Goal: Task Accomplishment & Management: Manage account settings

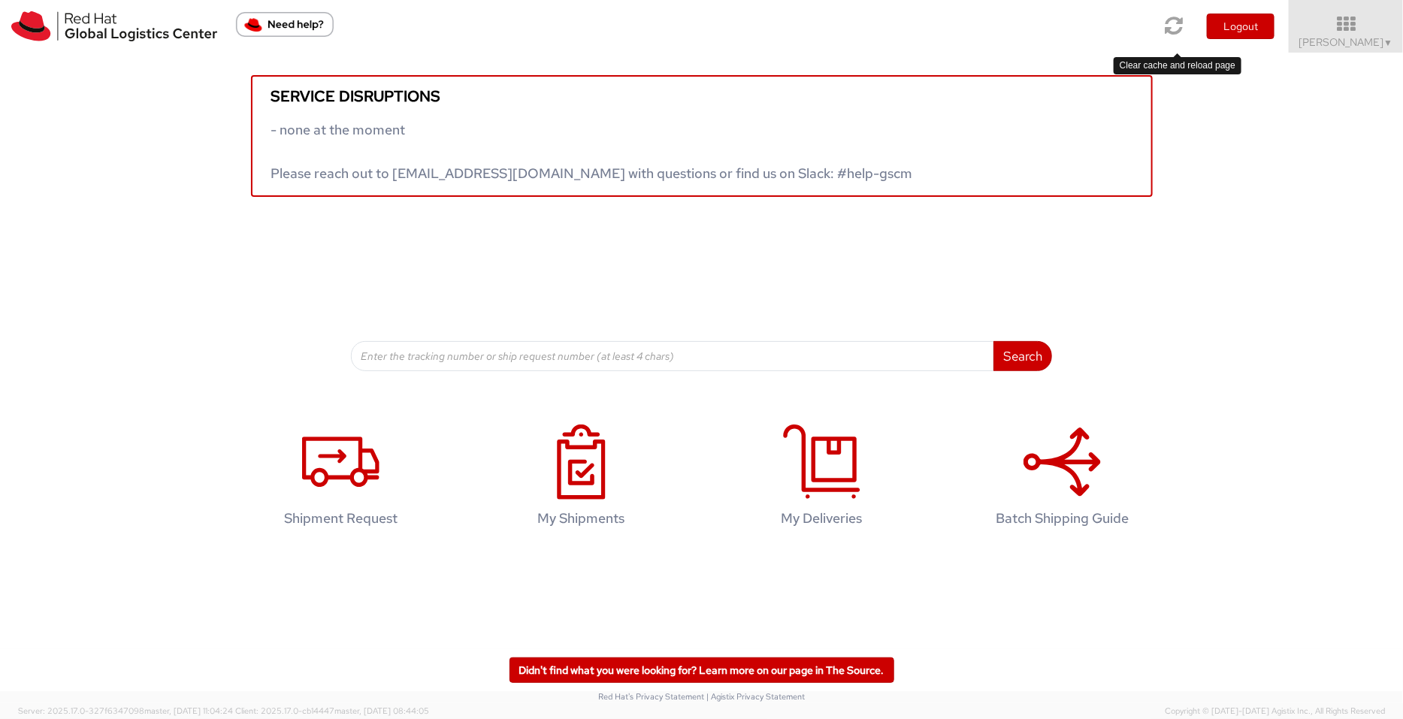
click at [1122, 18] on icon at bounding box center [1174, 25] width 18 height 21
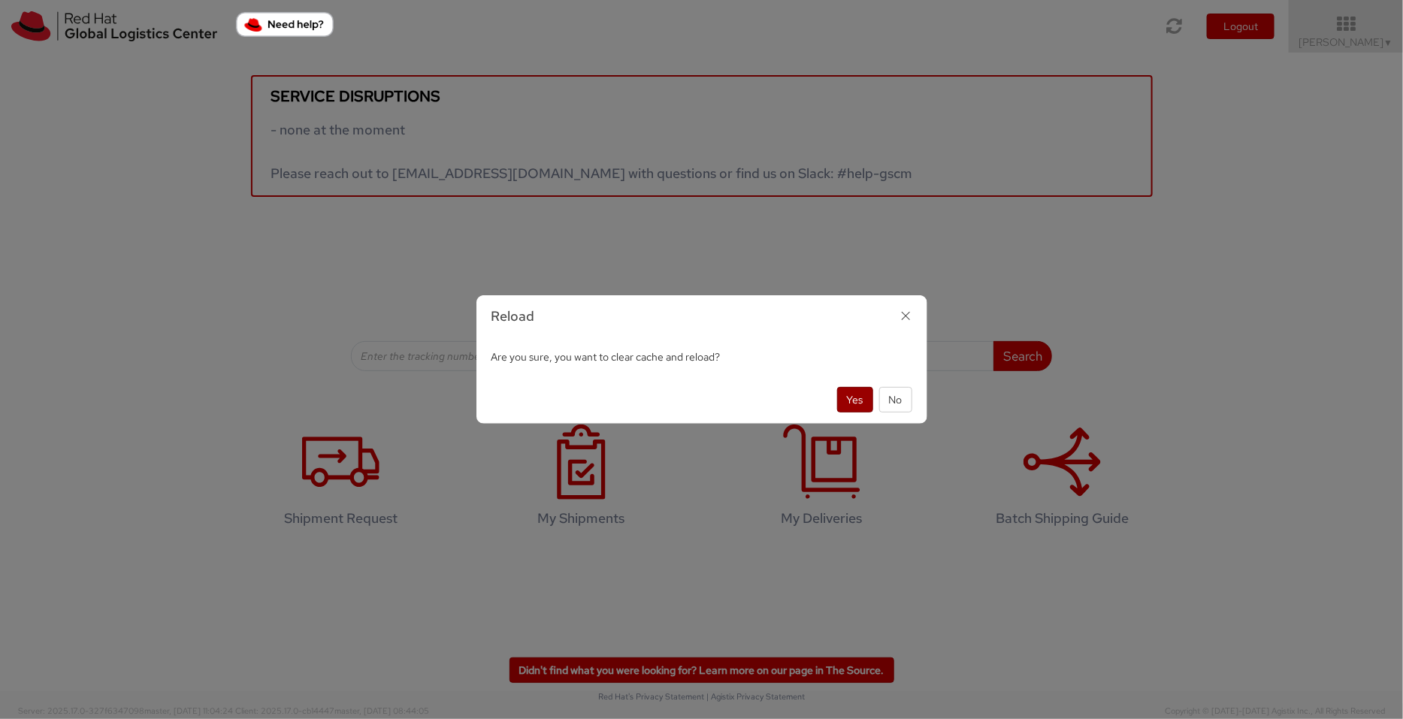
click at [842, 394] on button "Yes" at bounding box center [855, 400] width 36 height 26
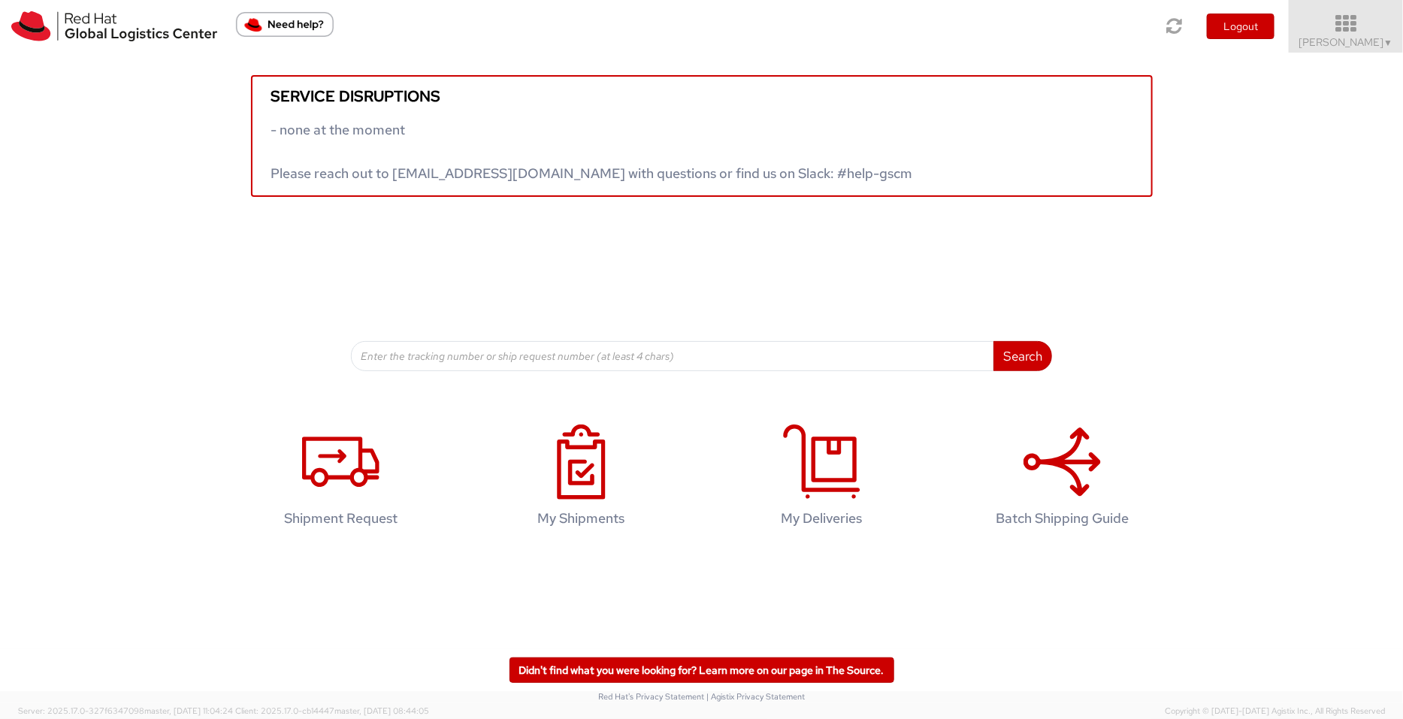
click at [1358, 35] on span "Pallav Sen Gupta ▼" at bounding box center [1346, 42] width 94 height 14
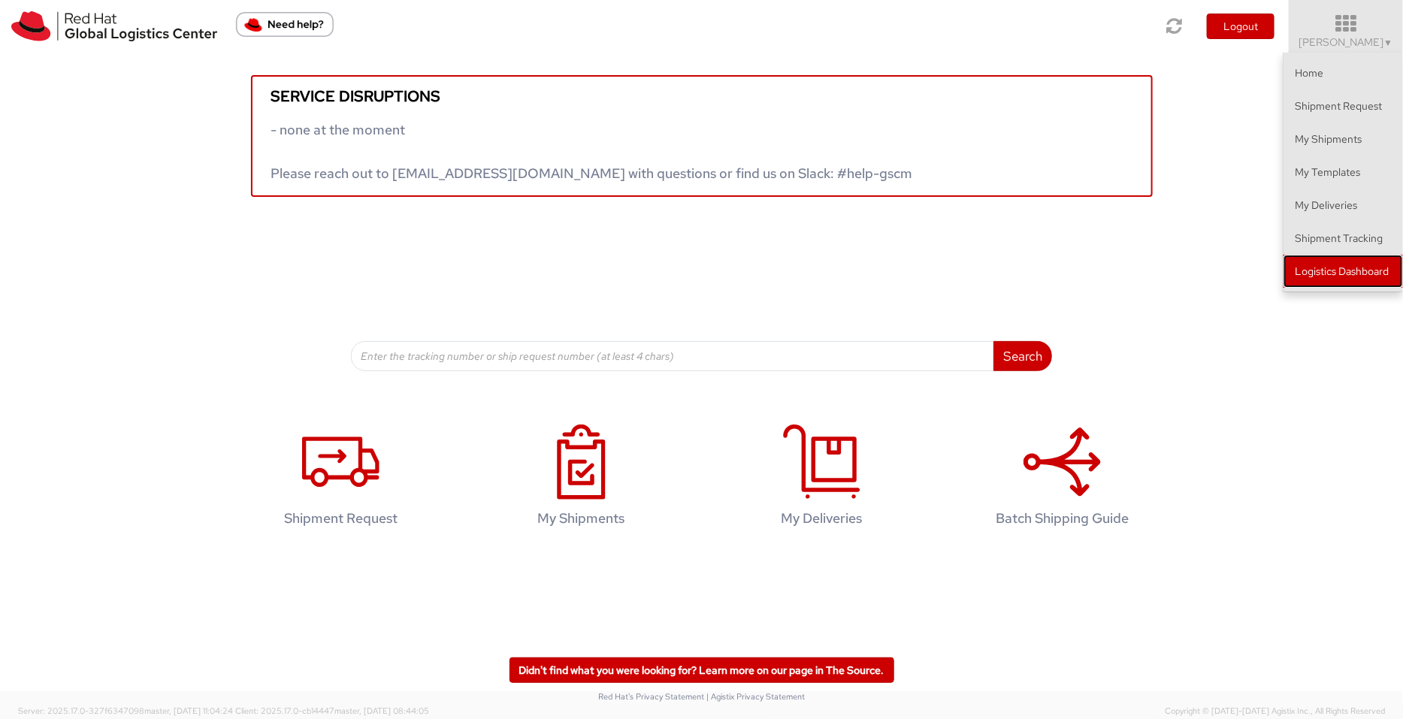
click at [1377, 280] on link "Logistics Dashboard" at bounding box center [1342, 271] width 119 height 33
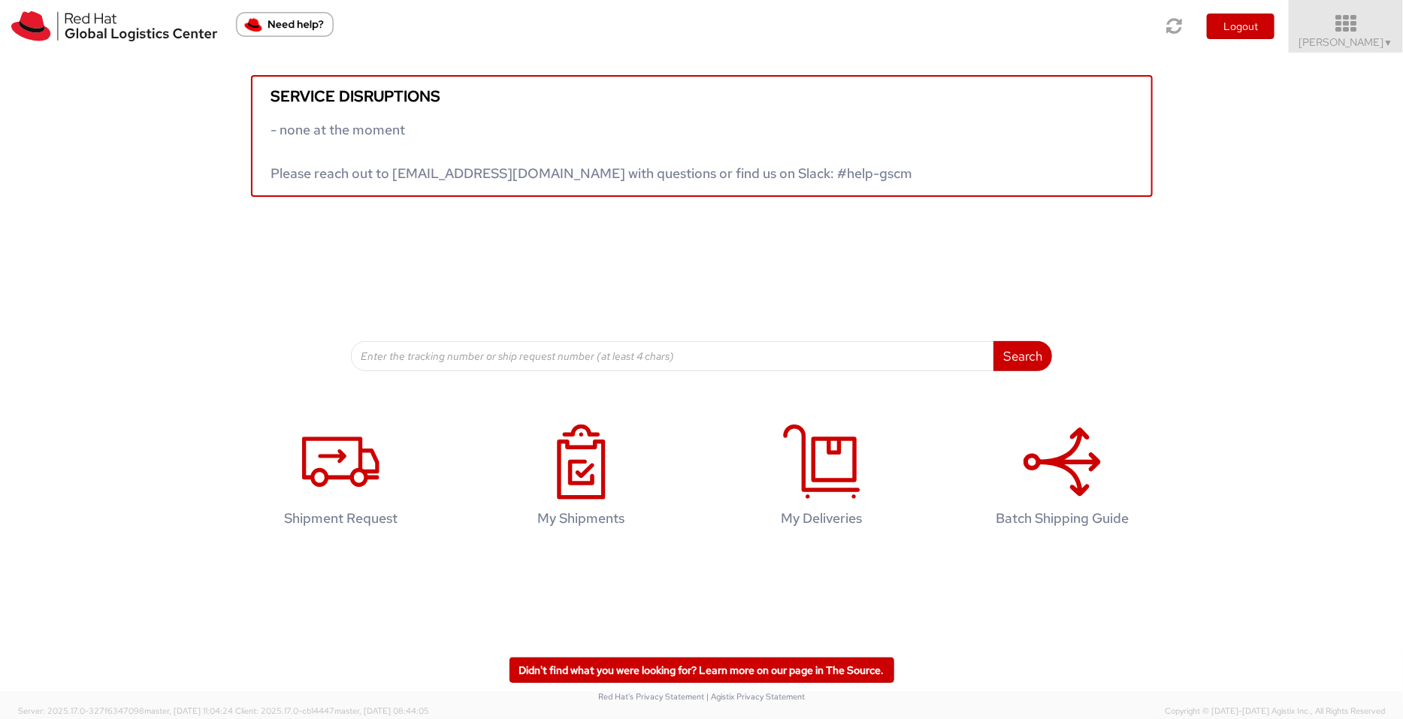
click at [1375, 29] on icon at bounding box center [1345, 24] width 131 height 21
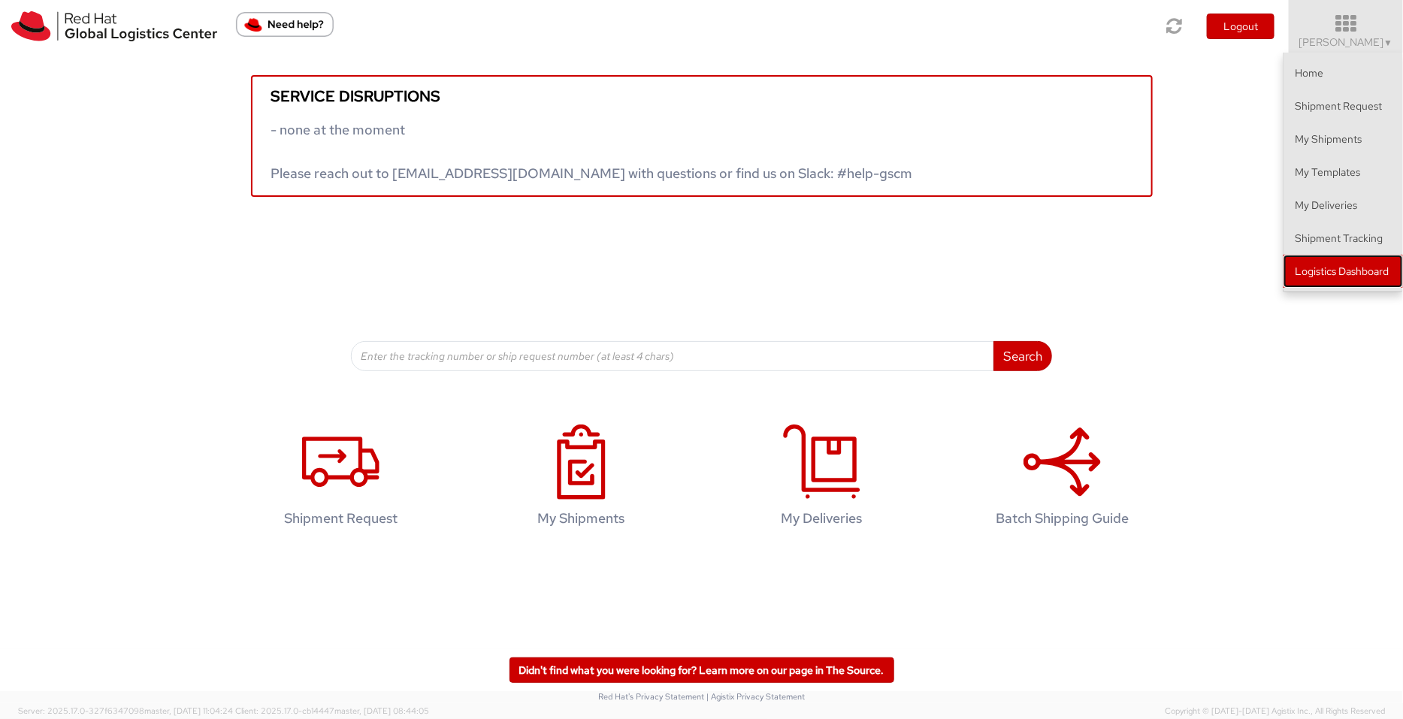
click at [1359, 262] on link "Logistics Dashboard" at bounding box center [1342, 271] width 119 height 33
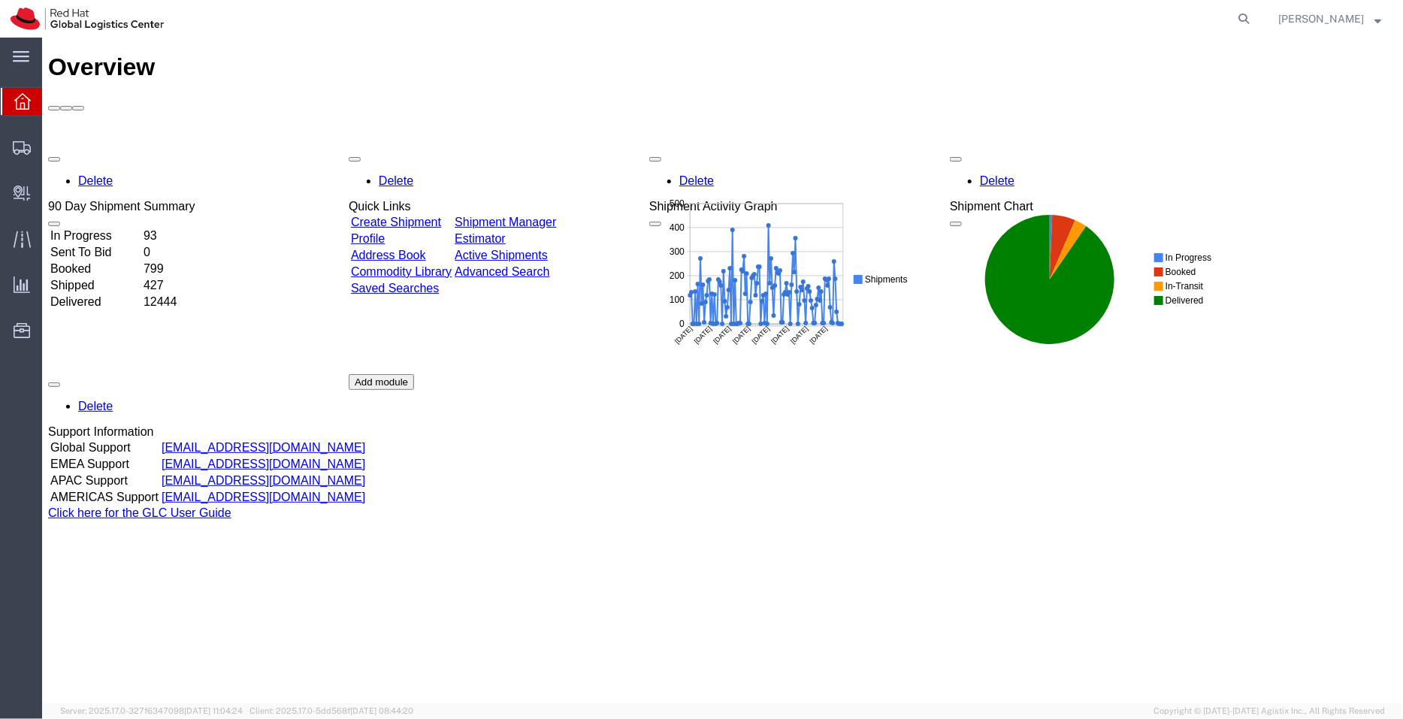
click at [555, 215] on link "Shipment Manager" at bounding box center [504, 221] width 101 height 13
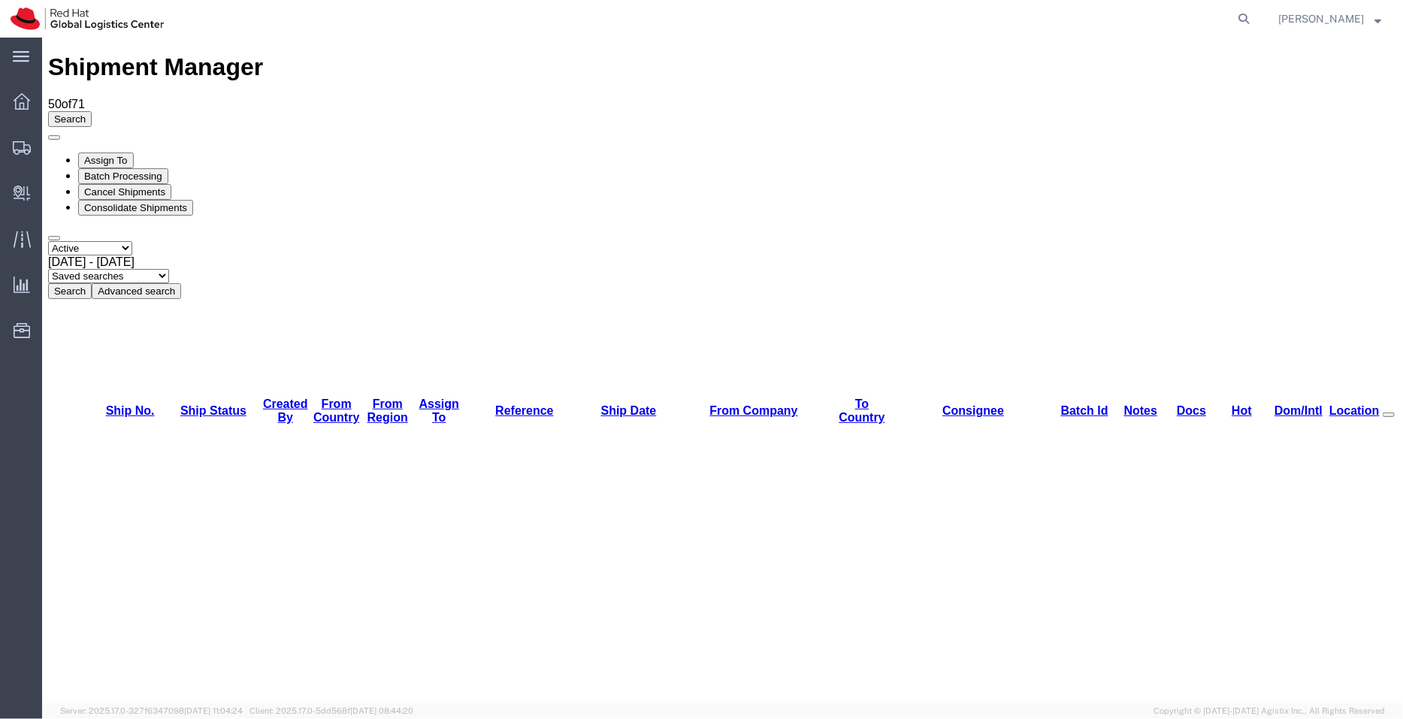
click at [168, 268] on select "Saved searches APAC EMEA [GEOGRAPHIC_DATA] [GEOGRAPHIC_DATA] - Inbounds NA/LATM" at bounding box center [107, 275] width 121 height 14
select select "APAC"
click at [168, 268] on select "Saved searches APAC EMEA [GEOGRAPHIC_DATA] [GEOGRAPHIC_DATA] - Inbounds NA/LATM" at bounding box center [107, 275] width 121 height 14
click at [168, 268] on select "Saved searches APAC EMEA India India - Inbounds NA/LATM" at bounding box center [107, 275] width 121 height 14
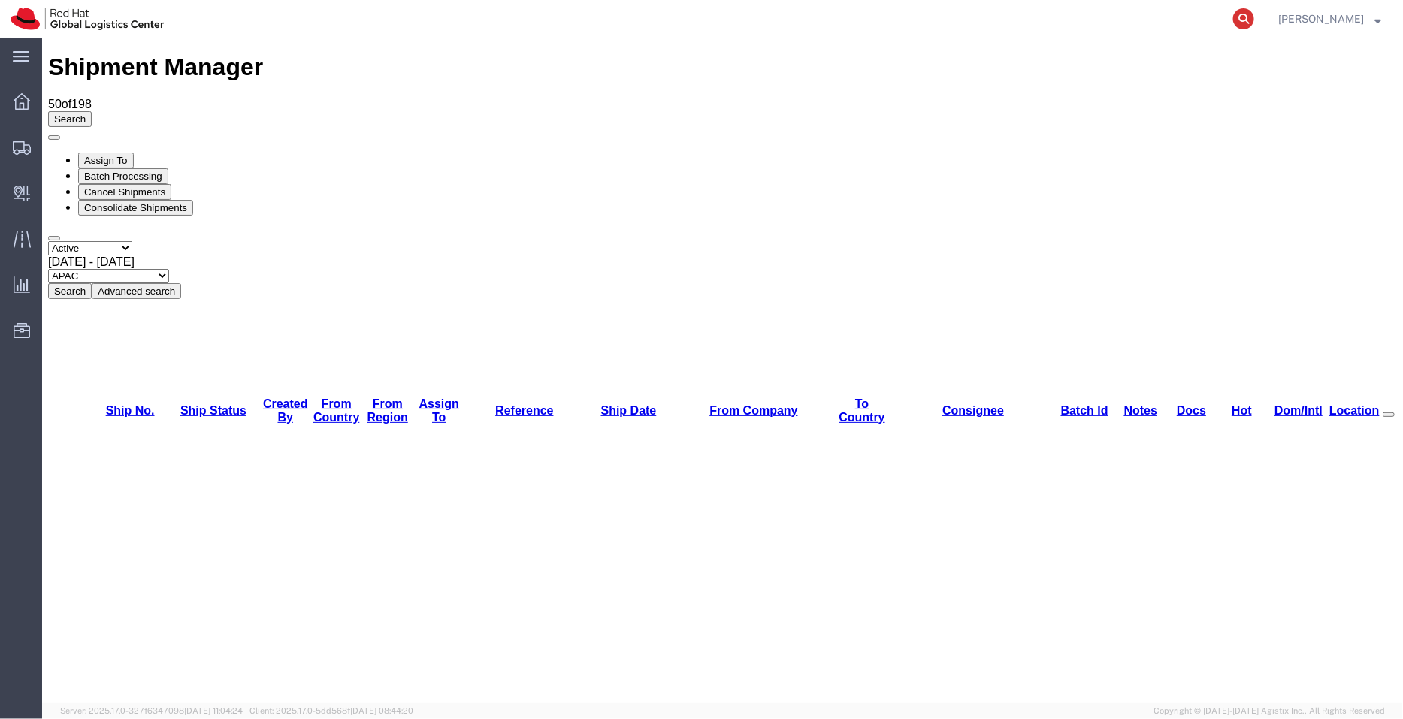
click at [1243, 22] on icon at bounding box center [1243, 18] width 21 height 21
paste input "396458106024"
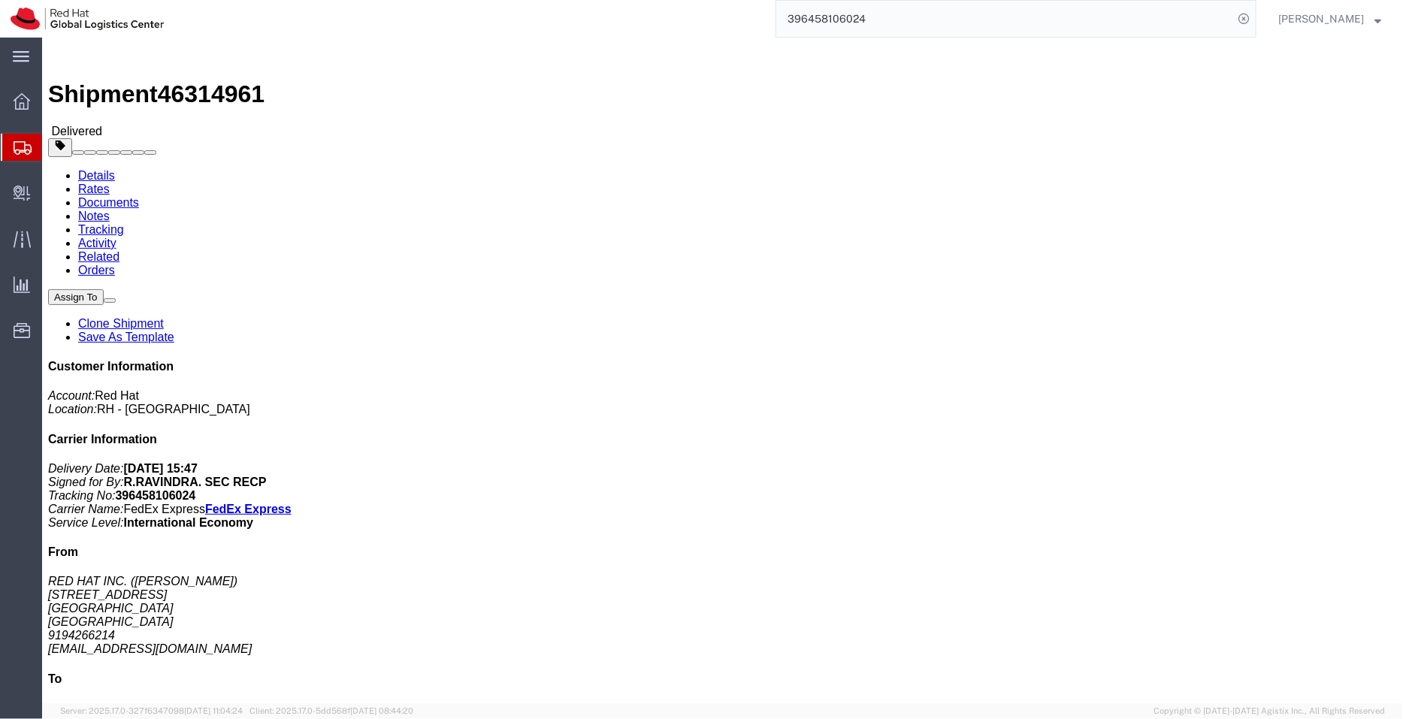
click link "Documents"
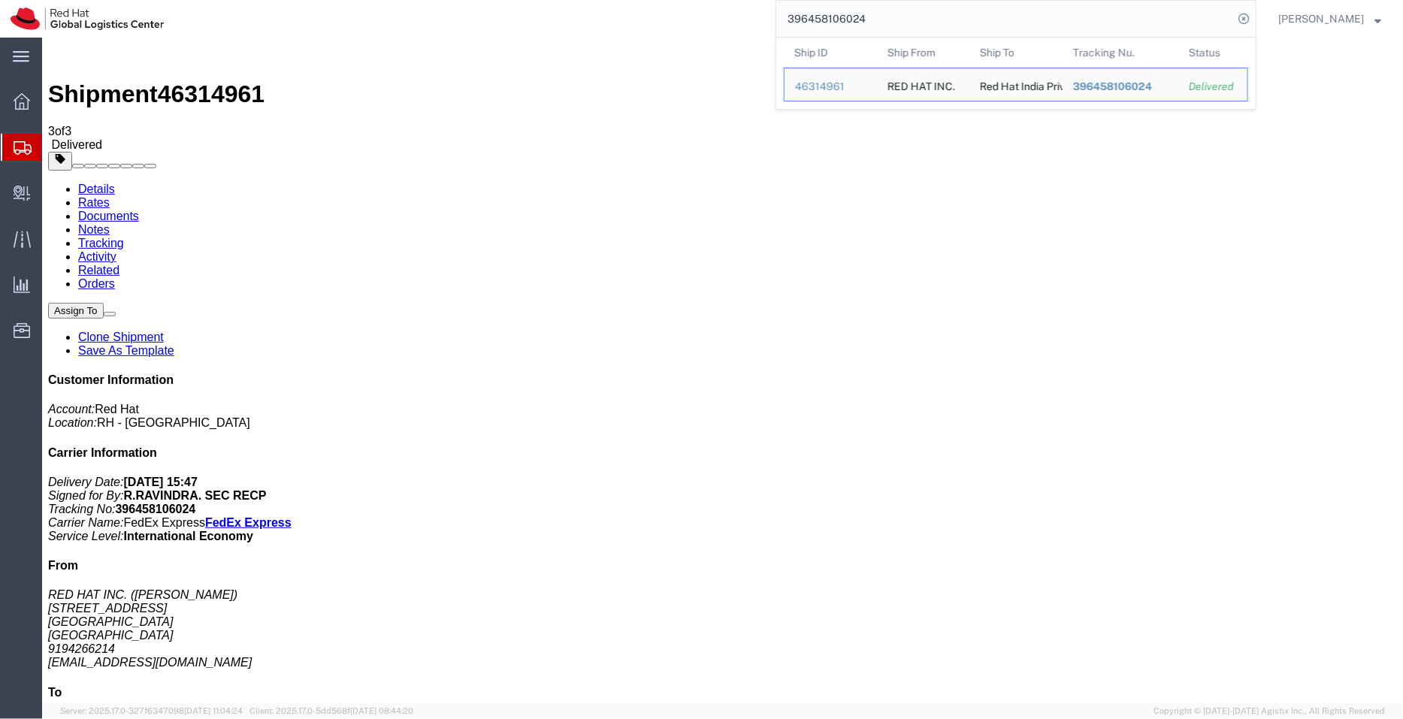
drag, startPoint x: 876, startPoint y: 16, endPoint x: 752, endPoint y: 14, distance: 124.0
click at [752, 14] on div "396458106024 Ship ID Ship From Ship To Tracking Nu. Status Ship ID 46314961 Shi…" at bounding box center [715, 19] width 1082 height 38
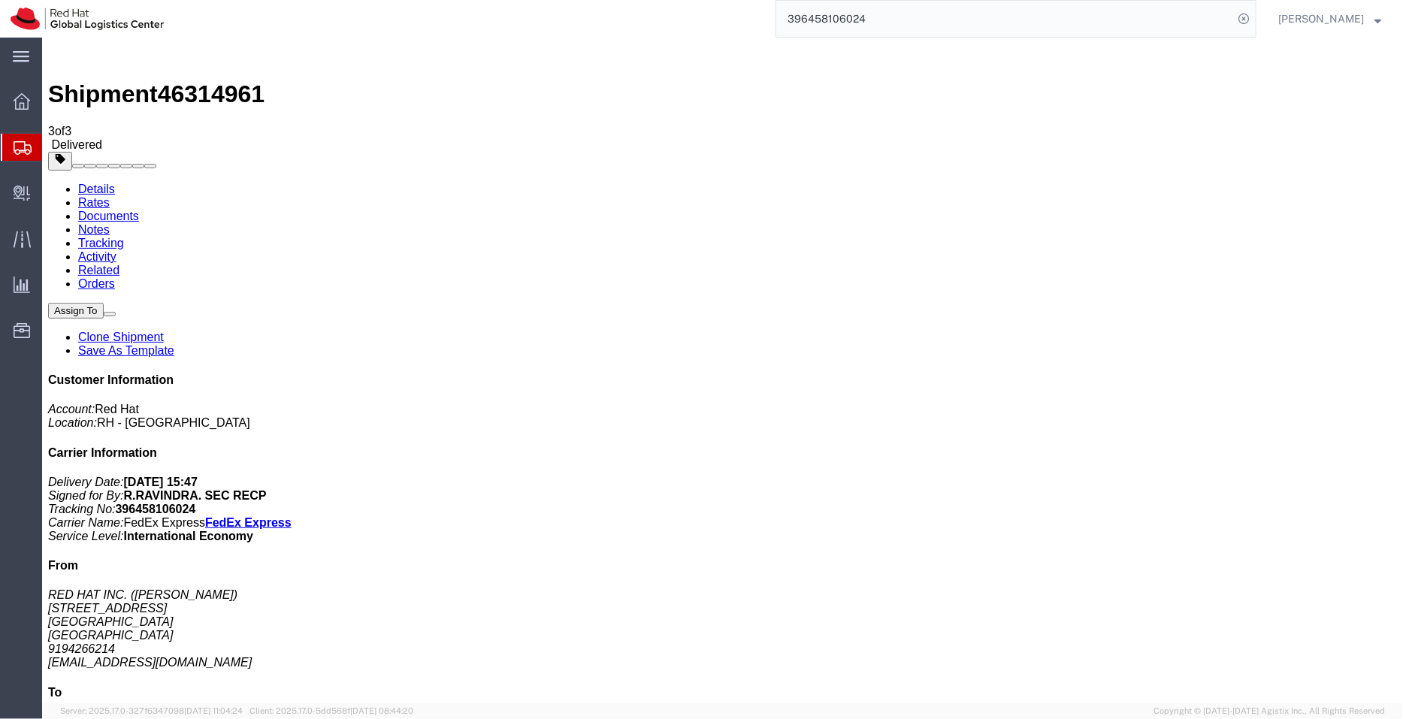
paste input "2183092525"
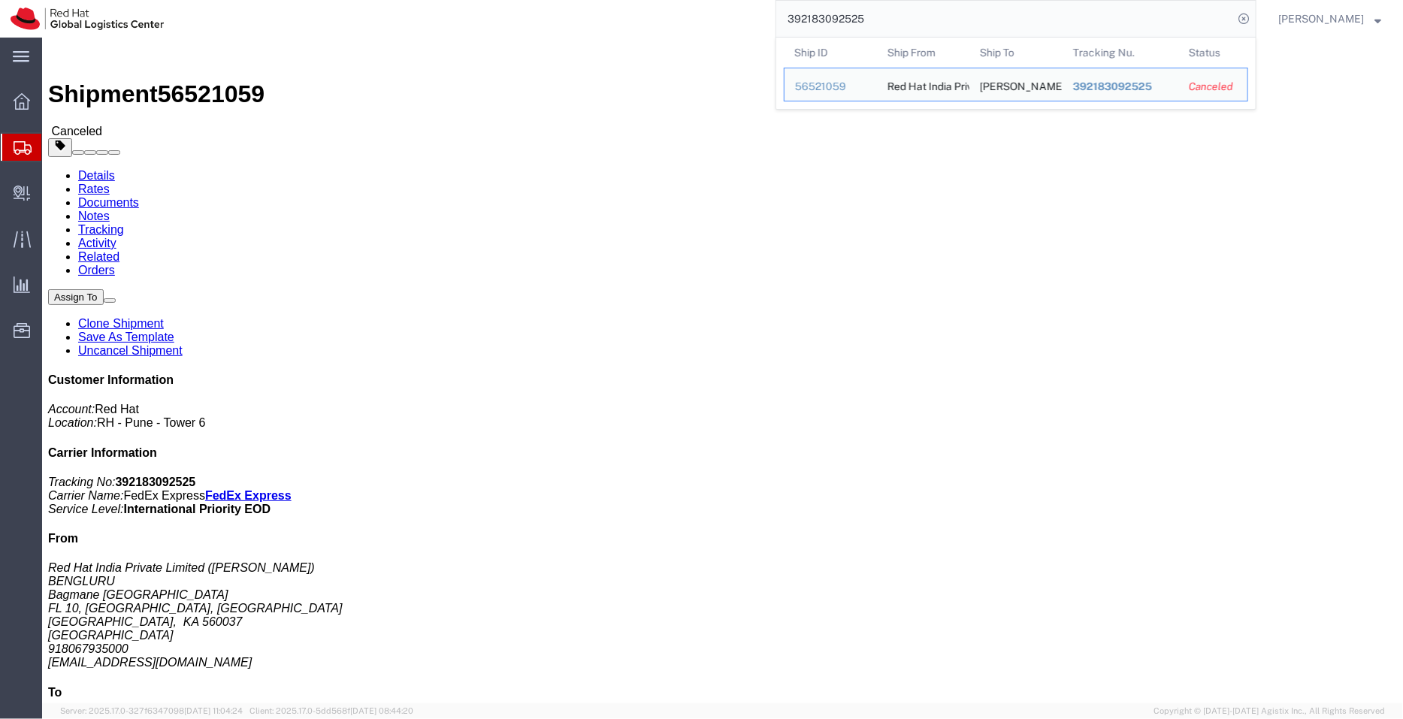
drag, startPoint x: 875, startPoint y: 17, endPoint x: 771, endPoint y: 11, distance: 103.8
click at [771, 11] on div "392183092525 Ship ID Ship From Ship To Tracking Nu. Status Ship ID 56521059 Shi…" at bounding box center [715, 19] width 1082 height 38
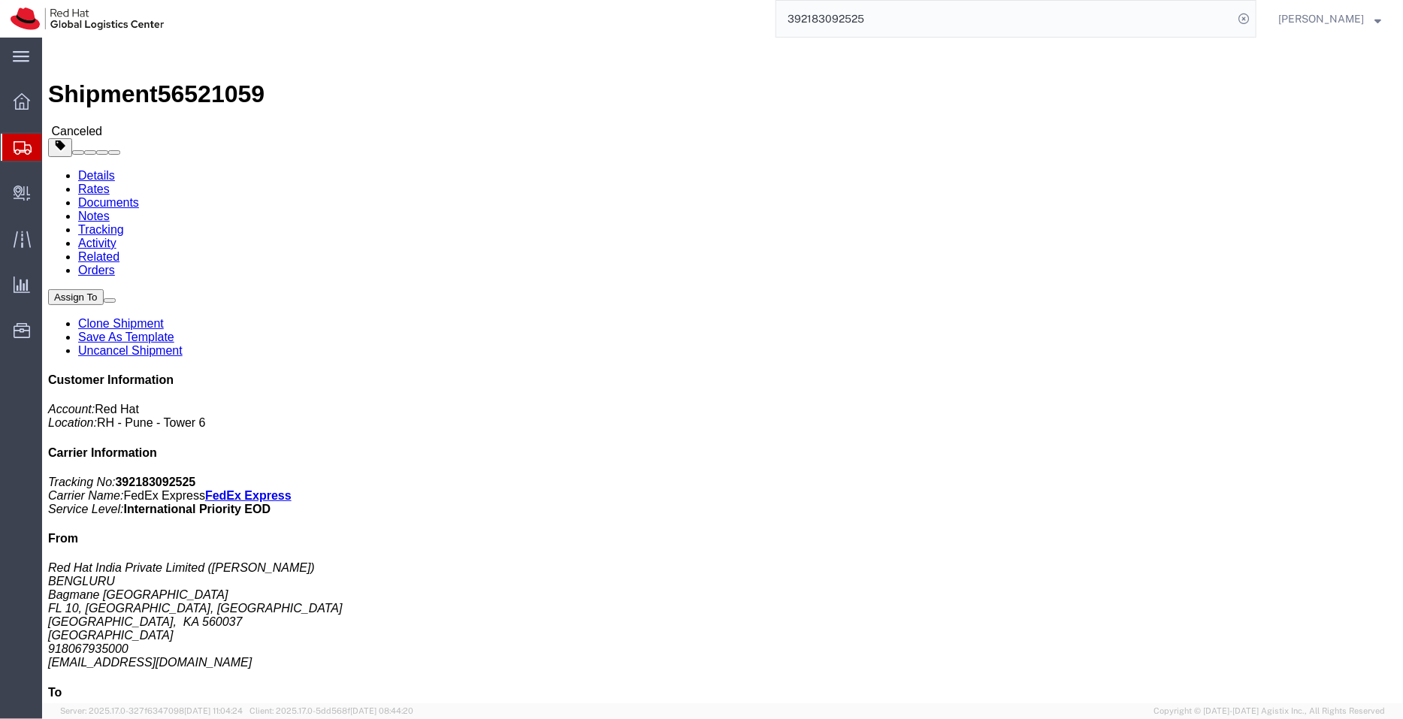
paste input "118242"
type input "392183118242"
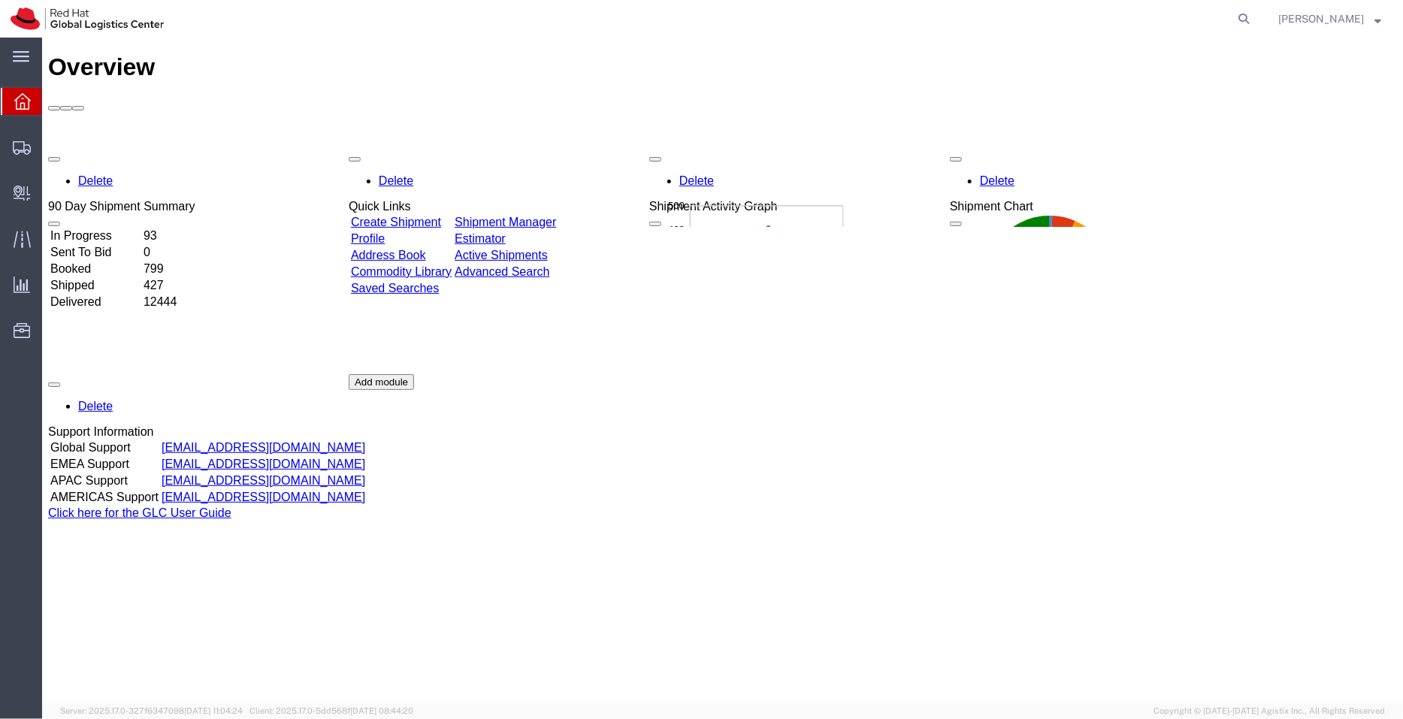
click at [555, 215] on link "Shipment Manager" at bounding box center [504, 221] width 101 height 13
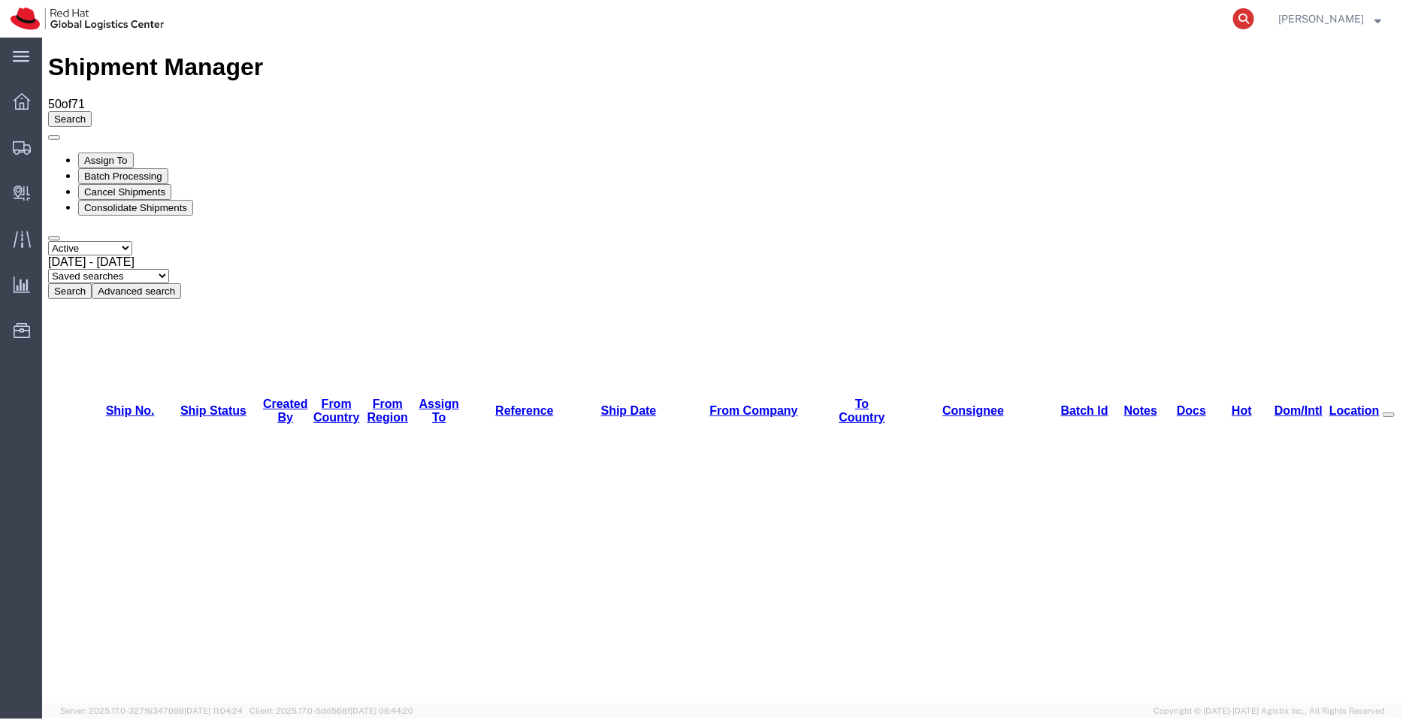
click at [1246, 14] on icon at bounding box center [1243, 18] width 21 height 21
paste input "56279900"
click at [1246, 14] on icon at bounding box center [1243, 18] width 21 height 21
type input "56279900"
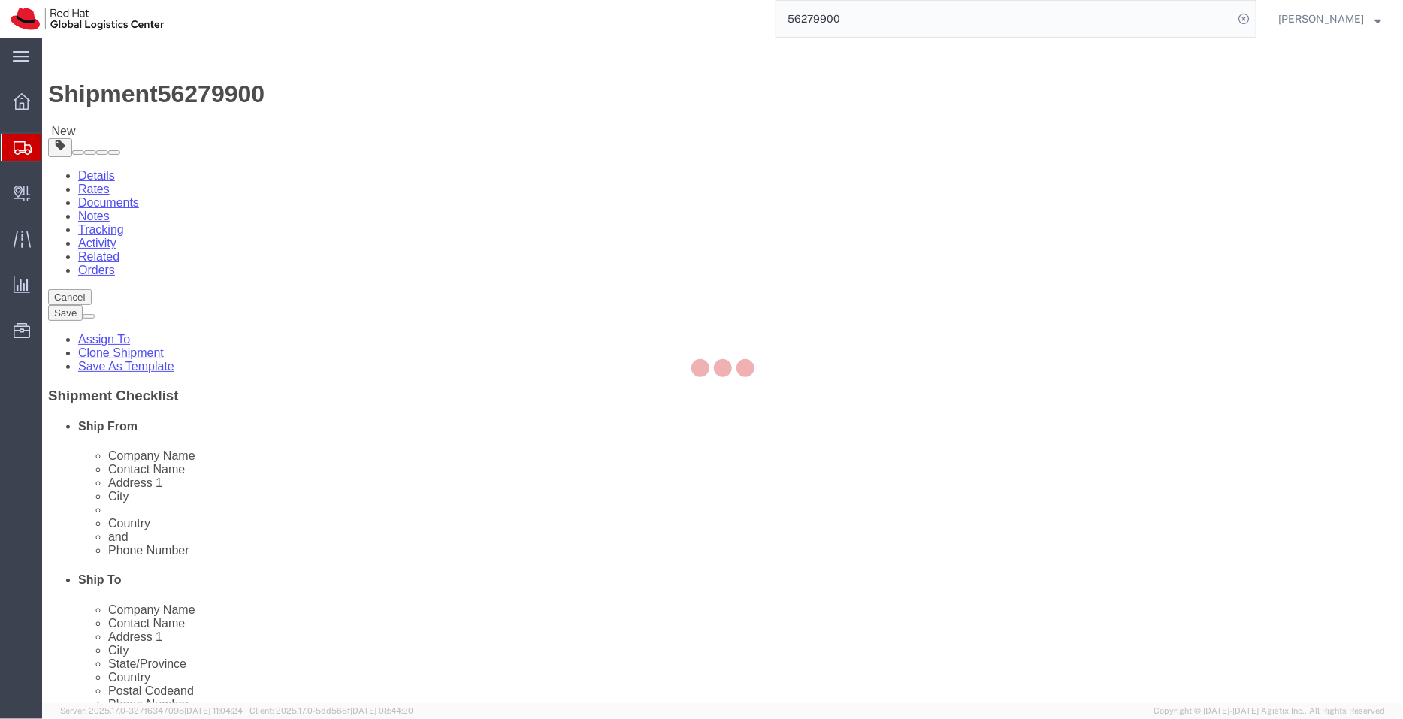
select select
select select "47771"
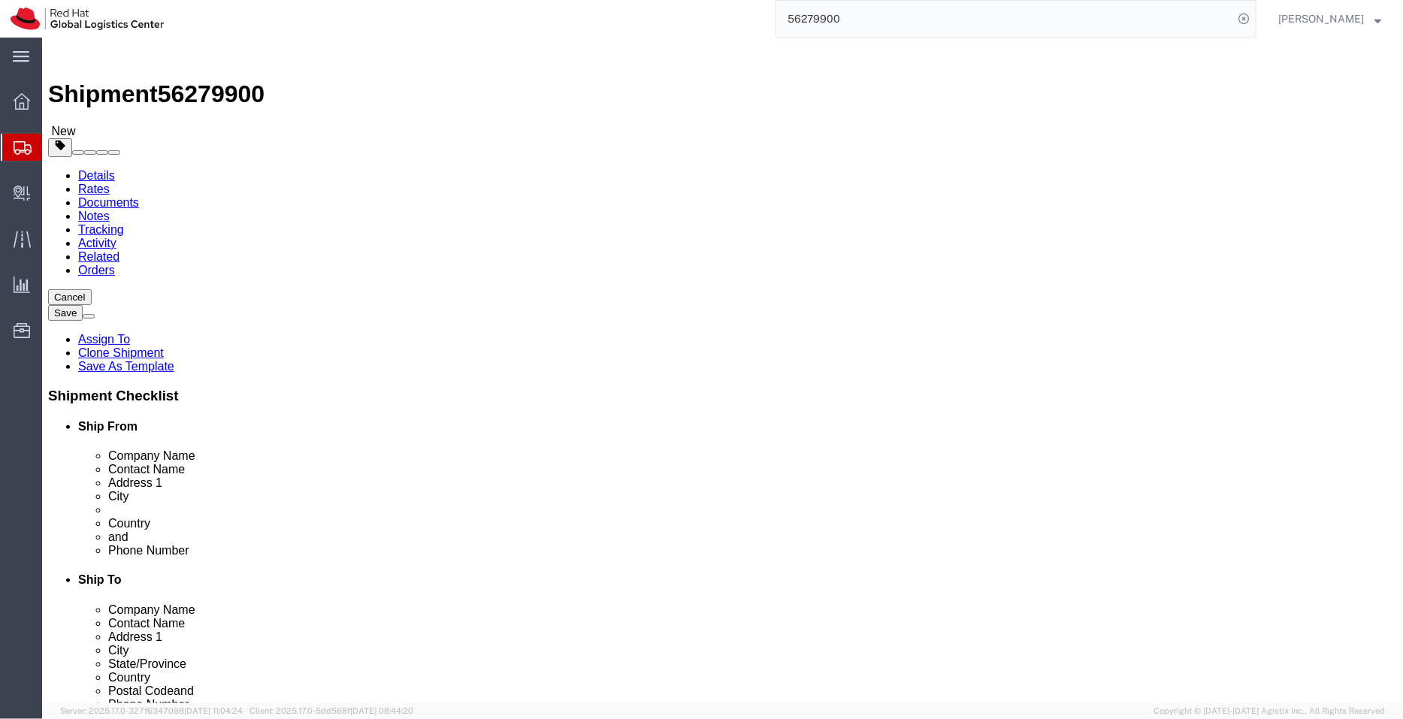
click link "ADDITIONAL INFORMATION"
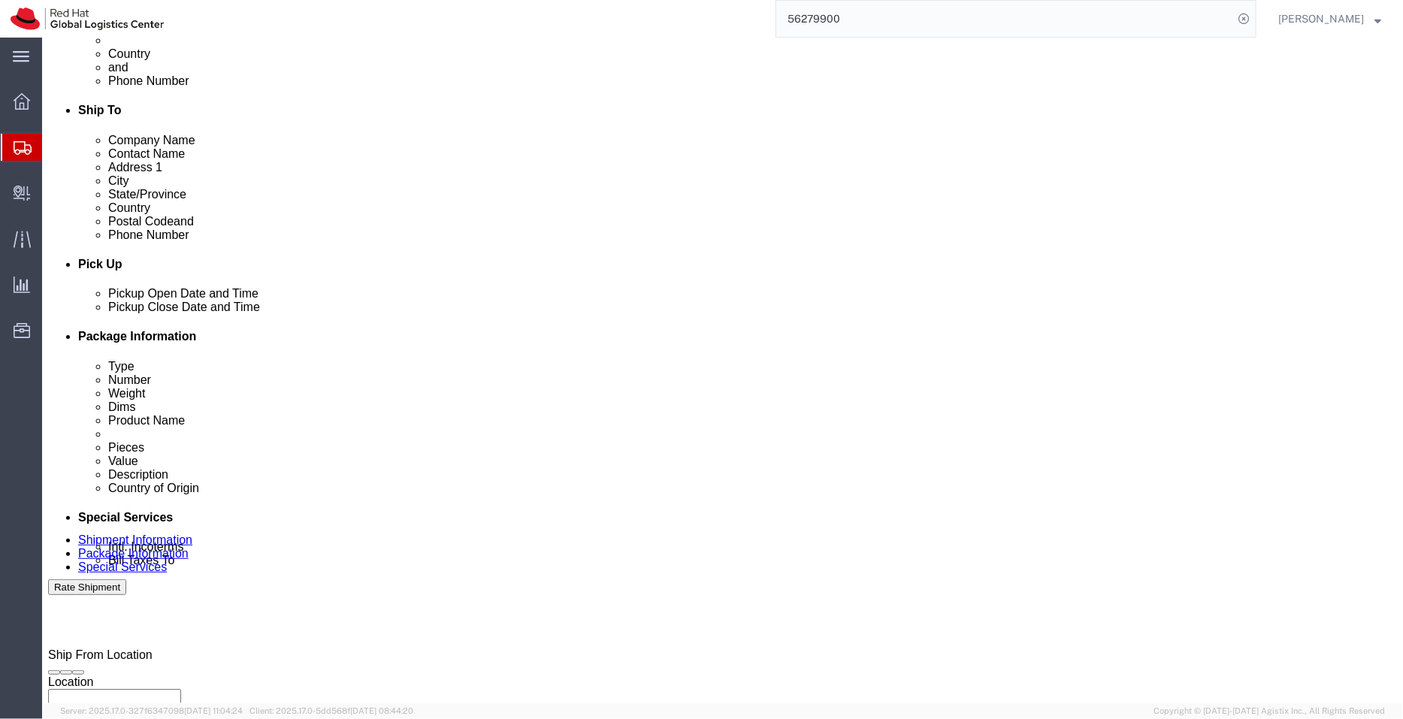
scroll to position [477, 0]
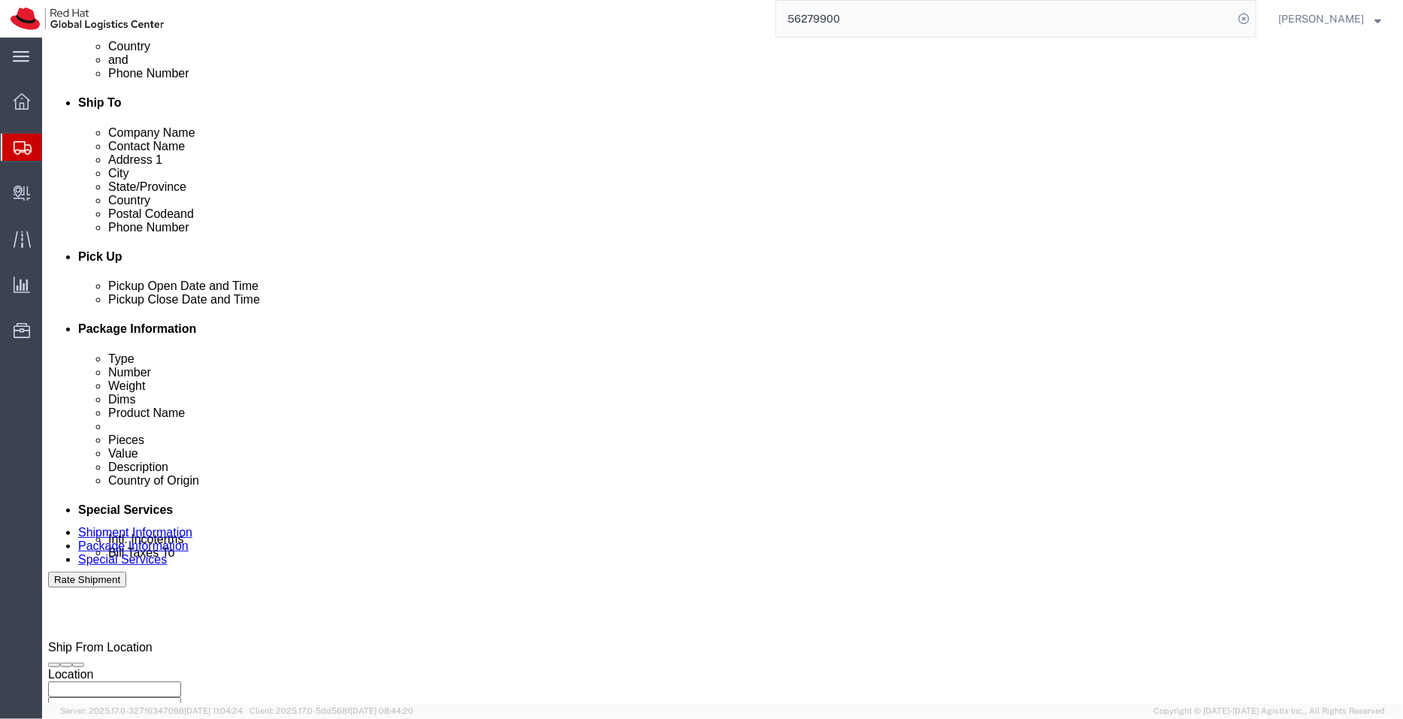
click div "Aug 20 2025 12:42 PM"
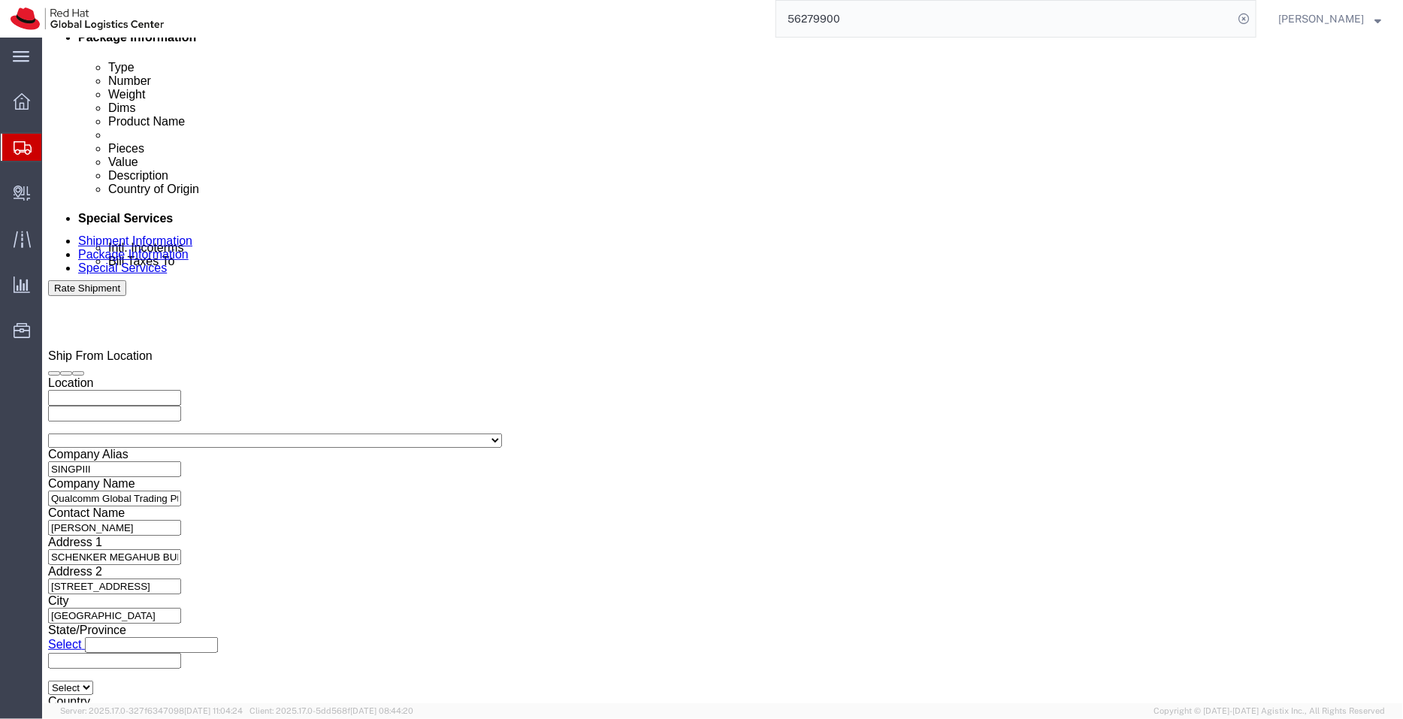
click input "12:42 PM"
type input "2:00 PM"
click button "Apply"
click div "Aug 21 2025 3:00 PM"
type input "4:00 PM"
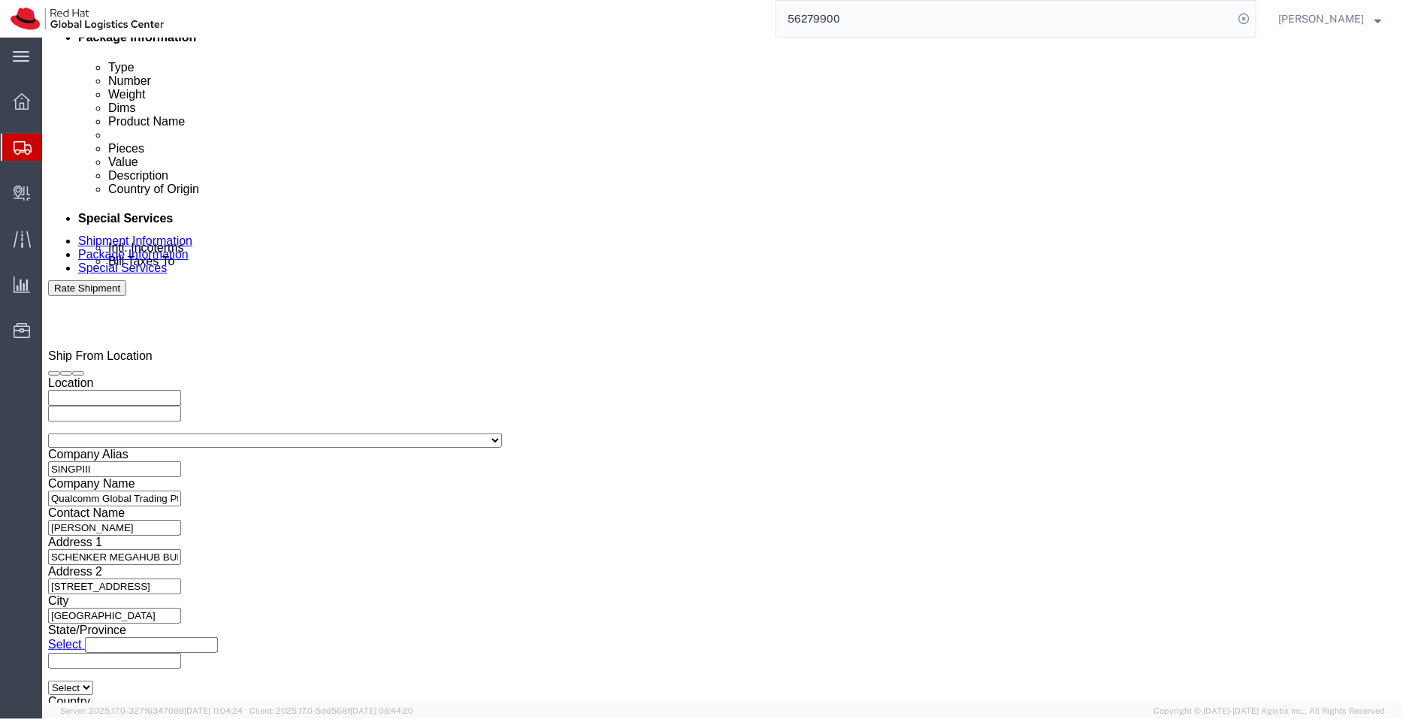
click button "Apply"
click icon
click div "Deliver Close Date Deliver Close Time Deliver Close Date and Time Aug 21 2025 6…"
click icon
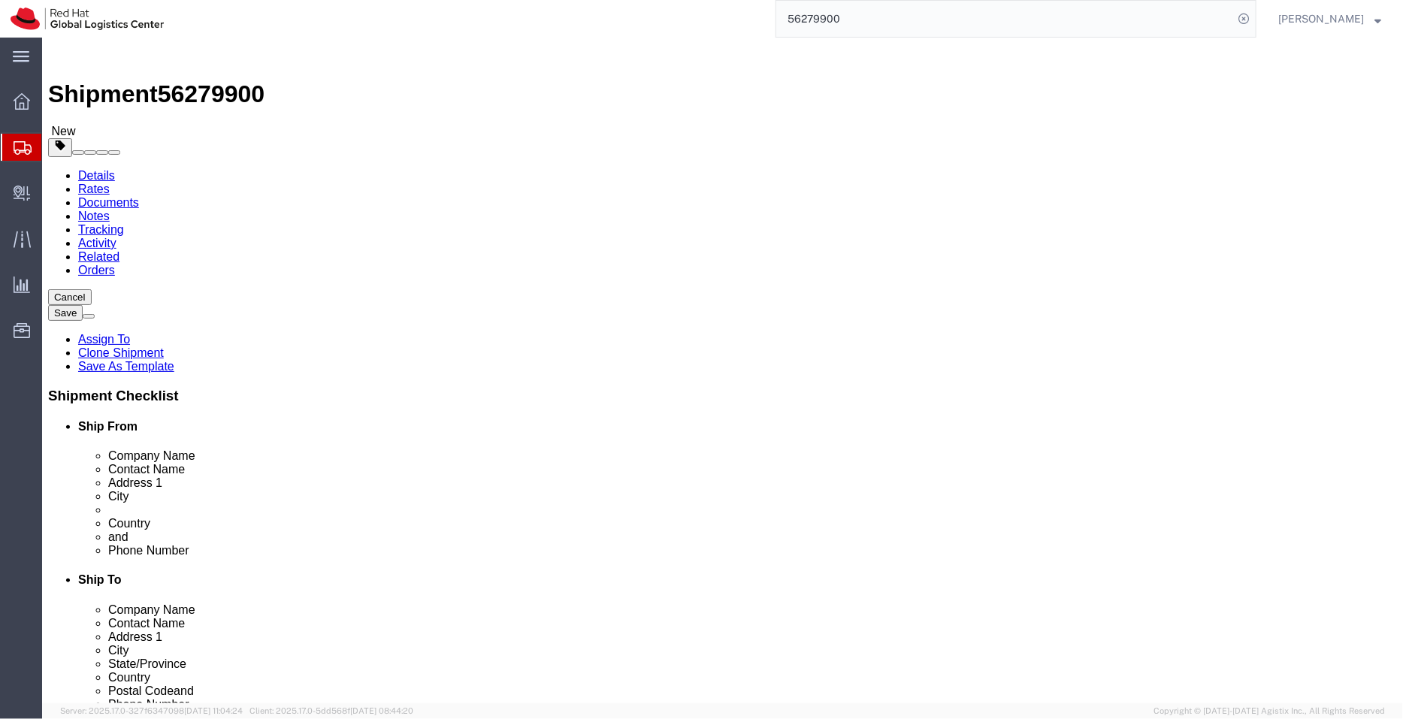
click dd "4999.00 USD"
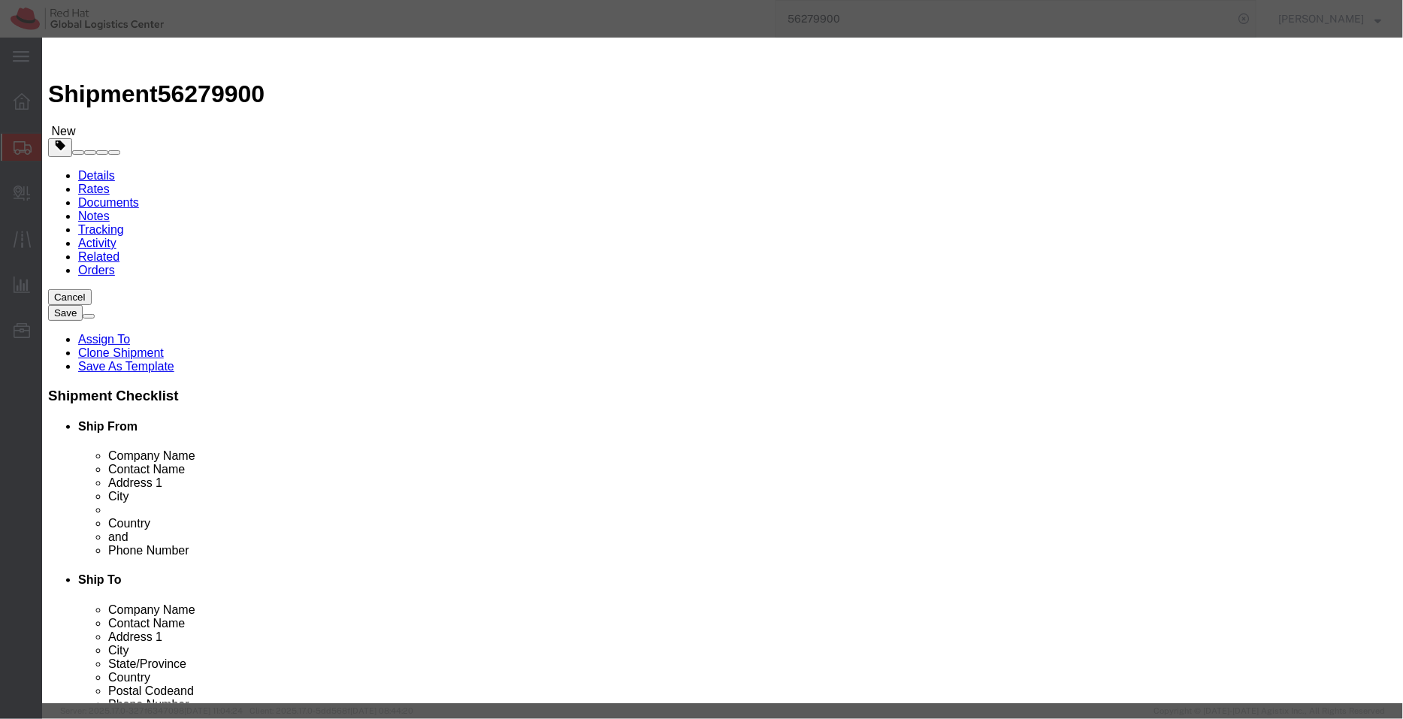
drag, startPoint x: 1065, startPoint y: 138, endPoint x: 1081, endPoint y: 161, distance: 28.0
click textarea "DTP, TOP ASSEMBLY, ADP RIDE 4.0 SX MULSANNE, LEMANSAU QAM8650P V3 AB, 24GB, THE…"
click button "Save & Close"
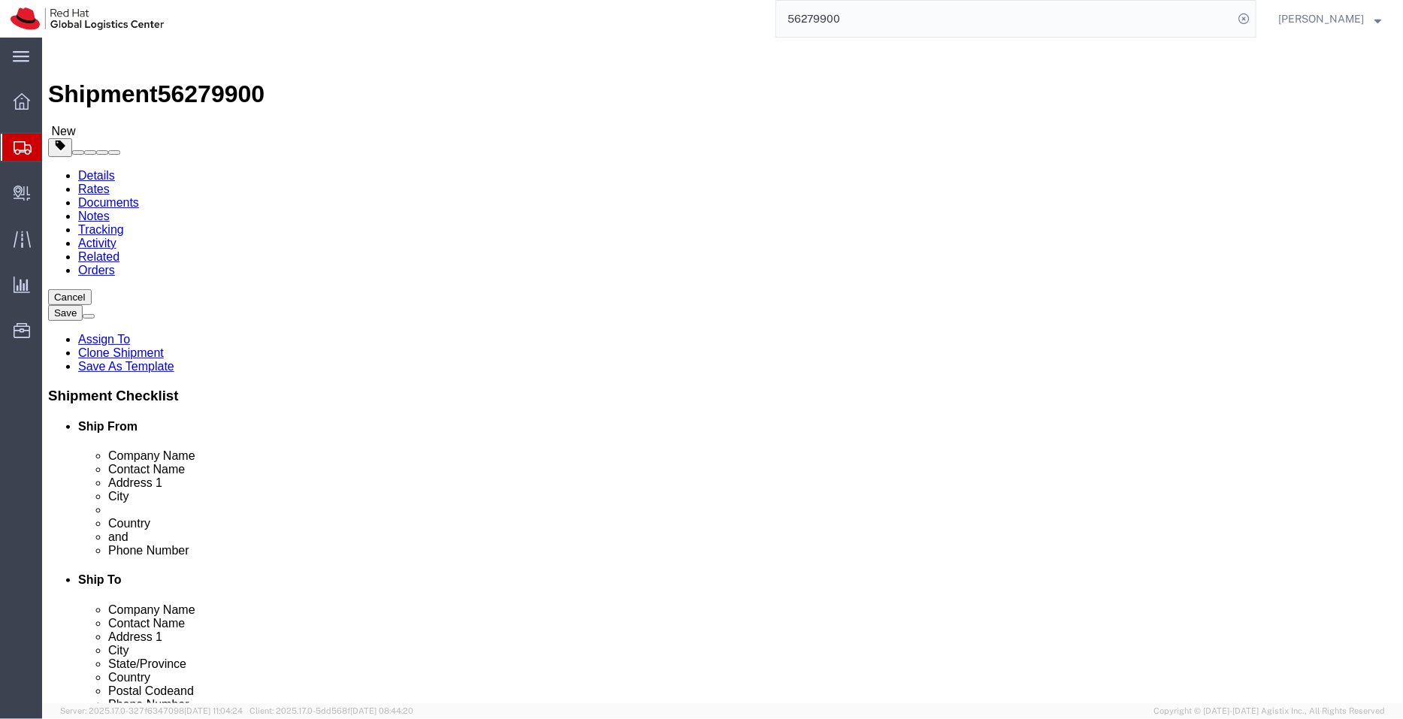
click icon
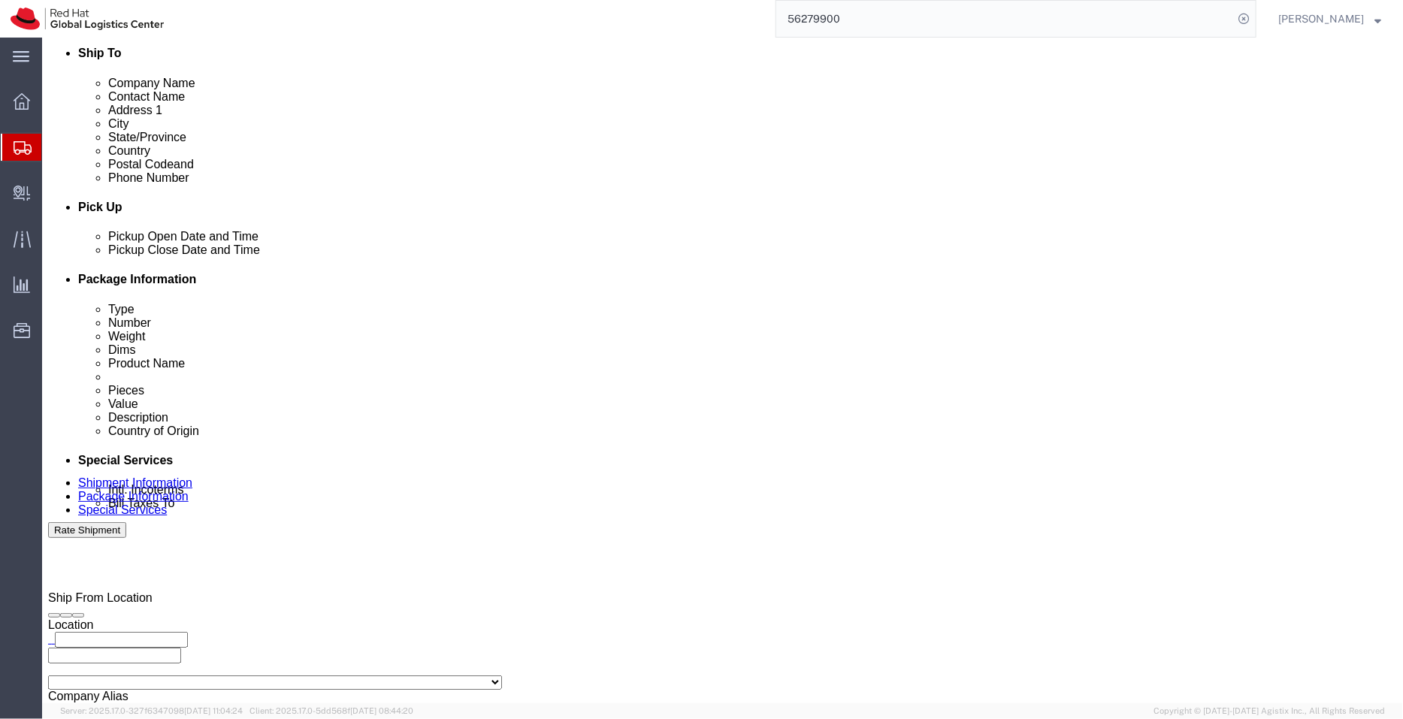
scroll to position [524, 0]
click textarea
click textarea "Qualcom Devlopment Board"
click textarea "Qualcom Development Board"
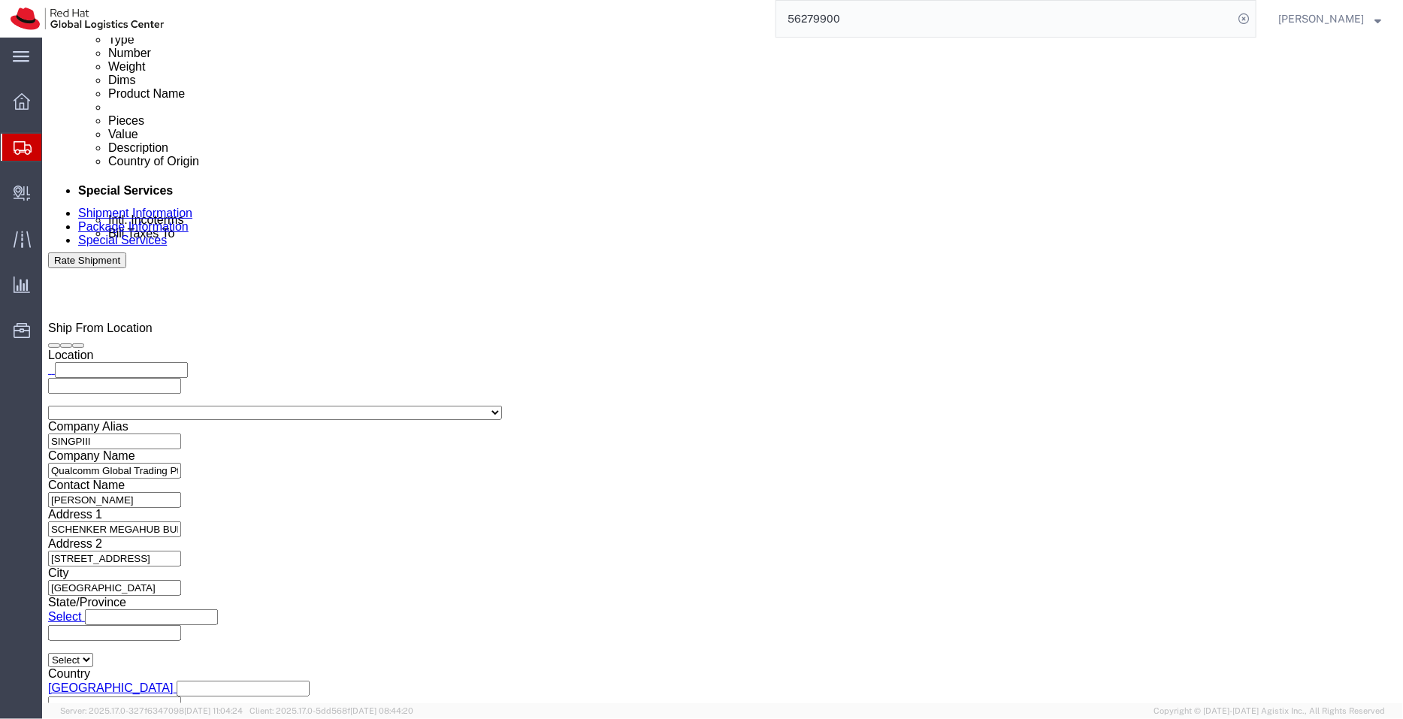
scroll to position [800, 0]
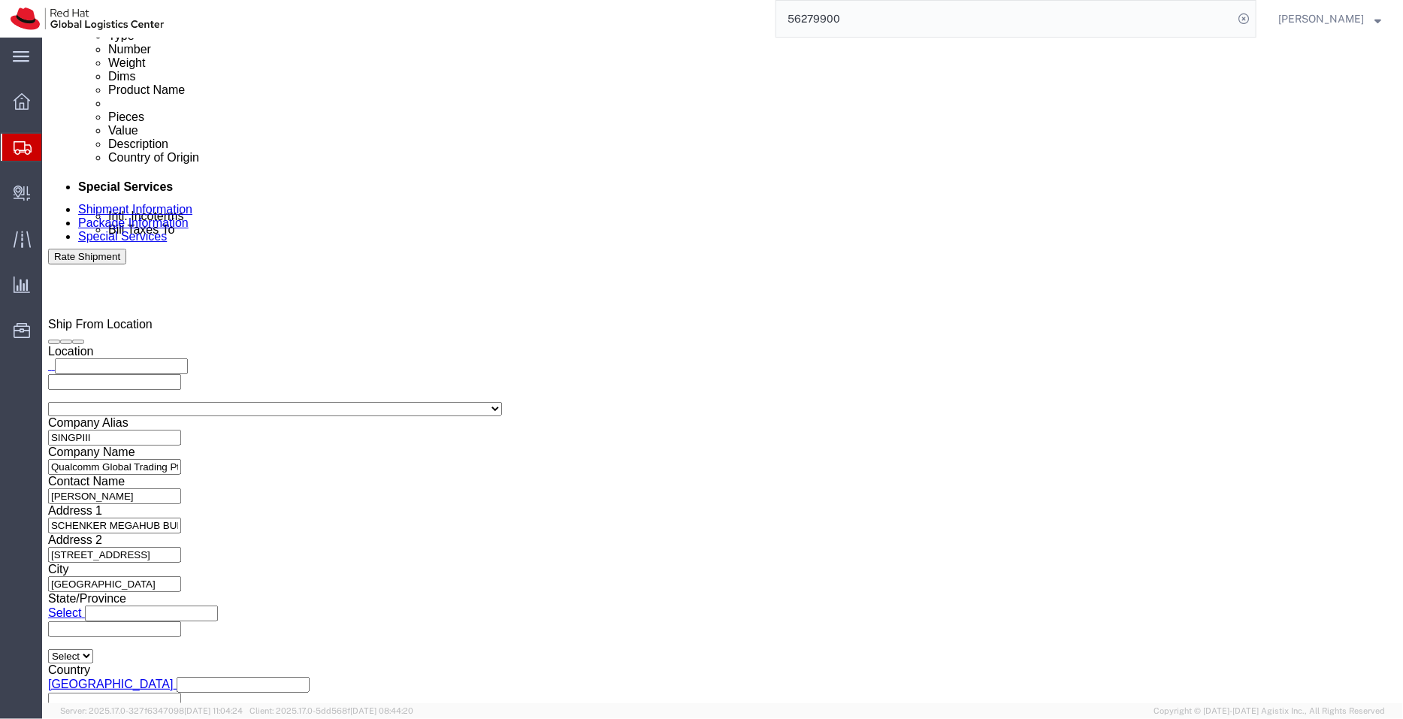
type textarea "Qualcomm Development Board"
click button "Rate Shipment"
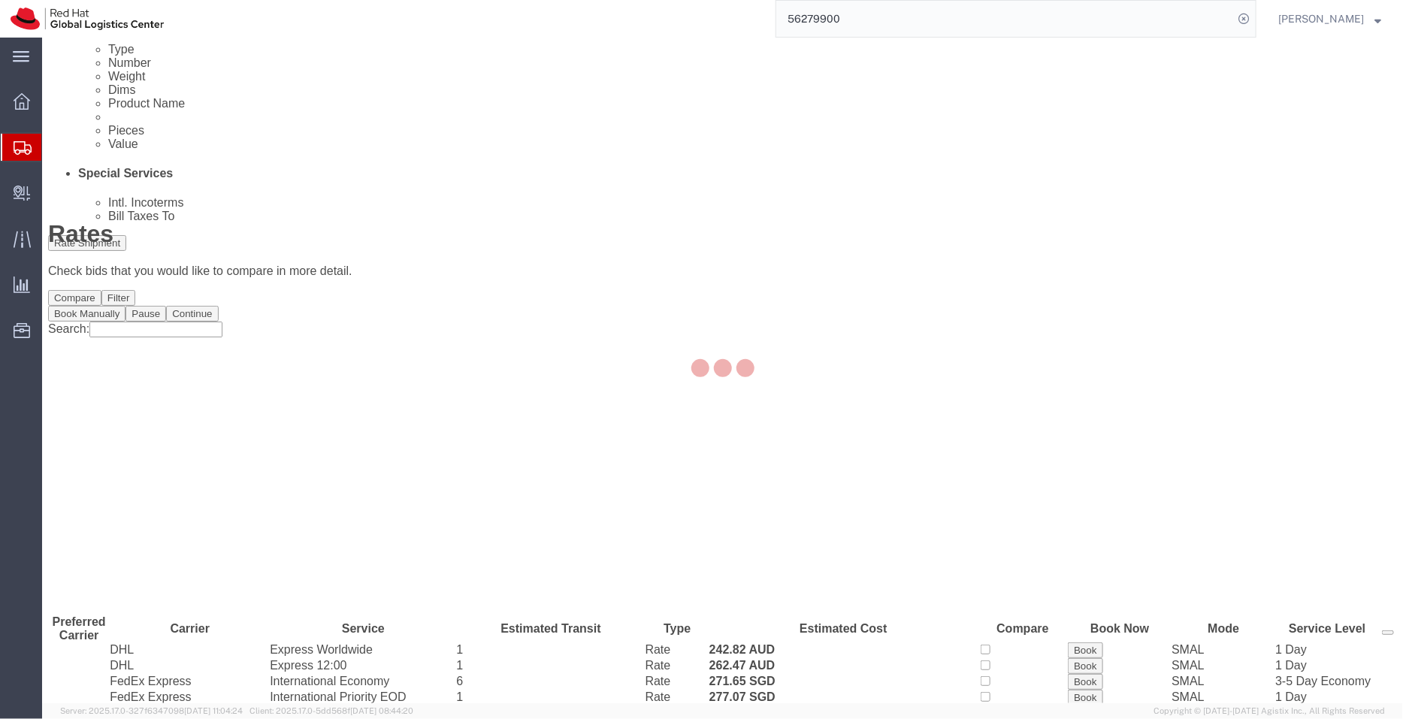
scroll to position [0, 0]
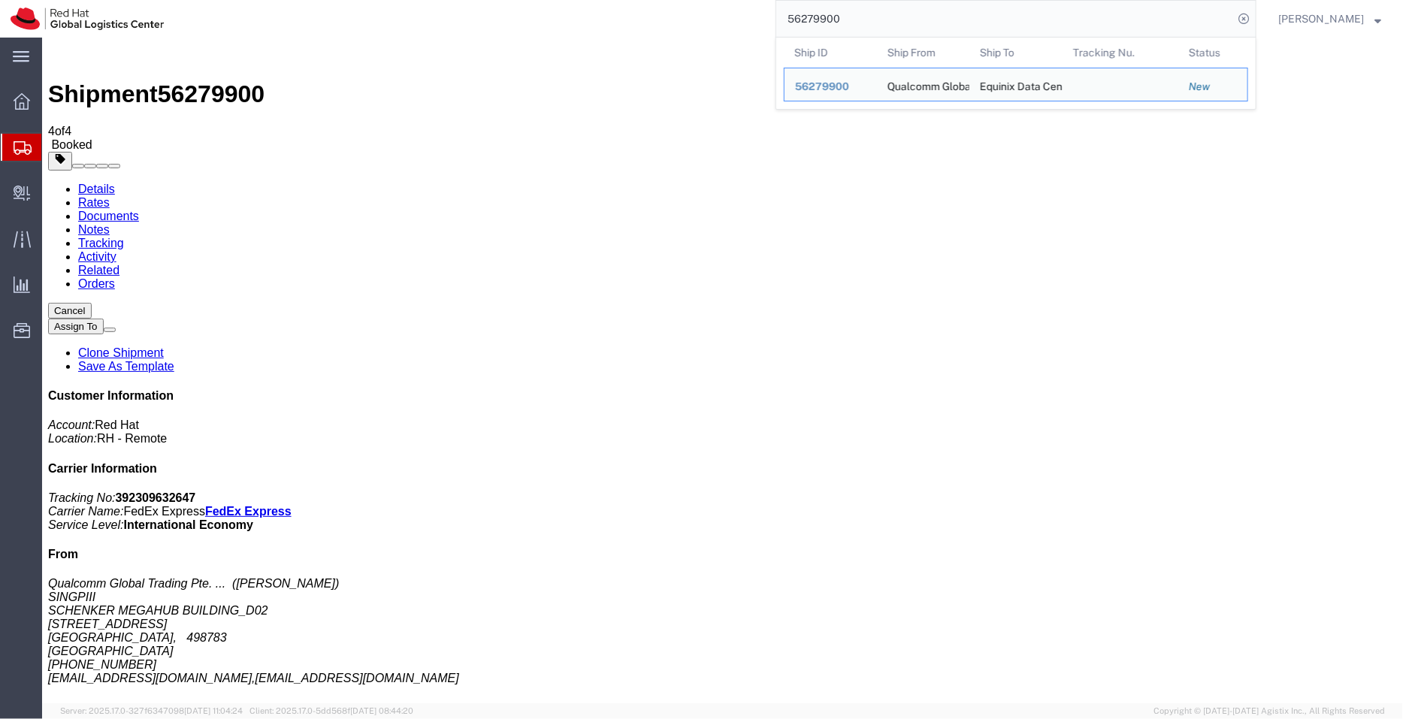
drag, startPoint x: 839, startPoint y: 17, endPoint x: 772, endPoint y: 15, distance: 66.9
click at [772, 15] on div "56279900 Ship ID Ship From Ship To Tracking Nu. Status Ship ID 56279900 Ship Fr…" at bounding box center [715, 19] width 1082 height 38
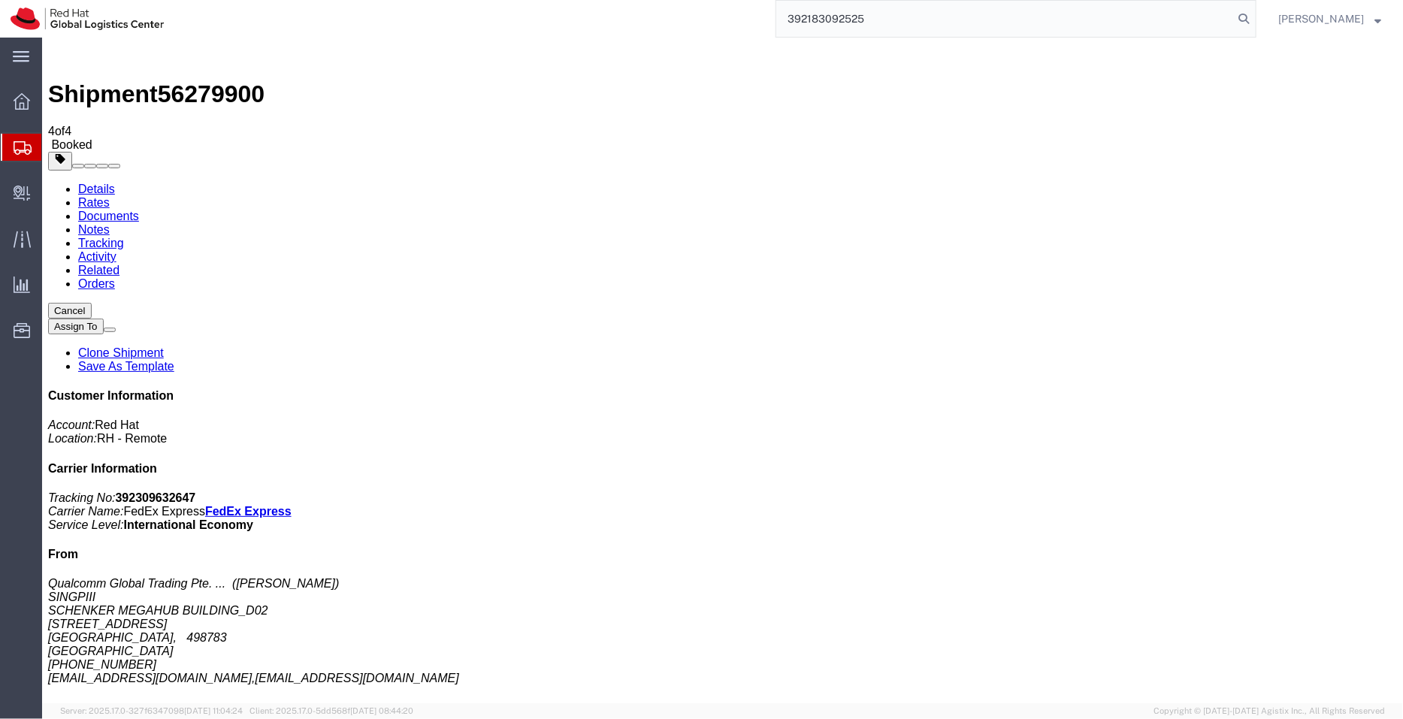
type input "392183092525"
